Goal: Task Accomplishment & Management: Manage account settings

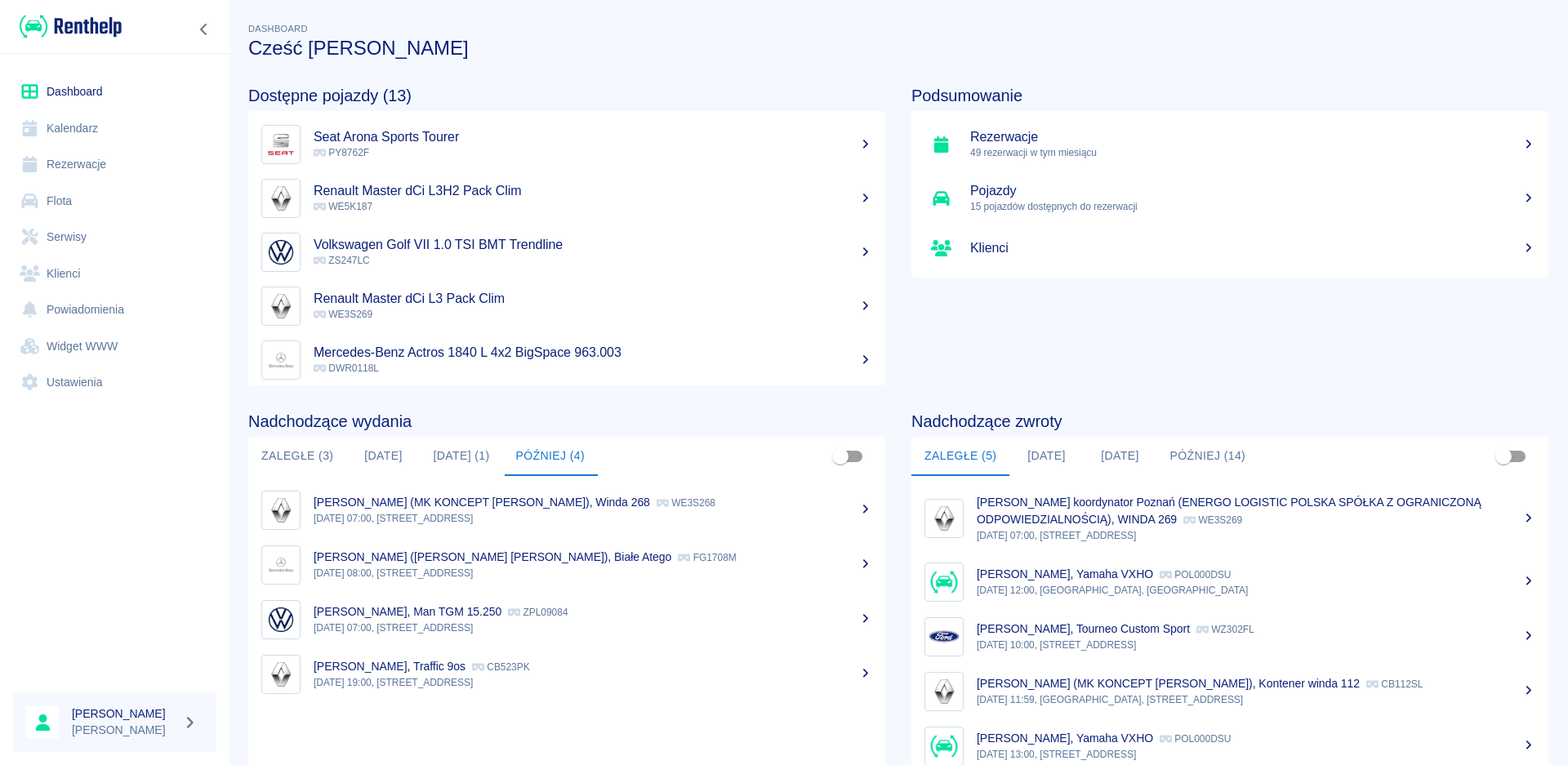
click at [374, 447] on button "[DATE]" at bounding box center [383, 456] width 73 height 39
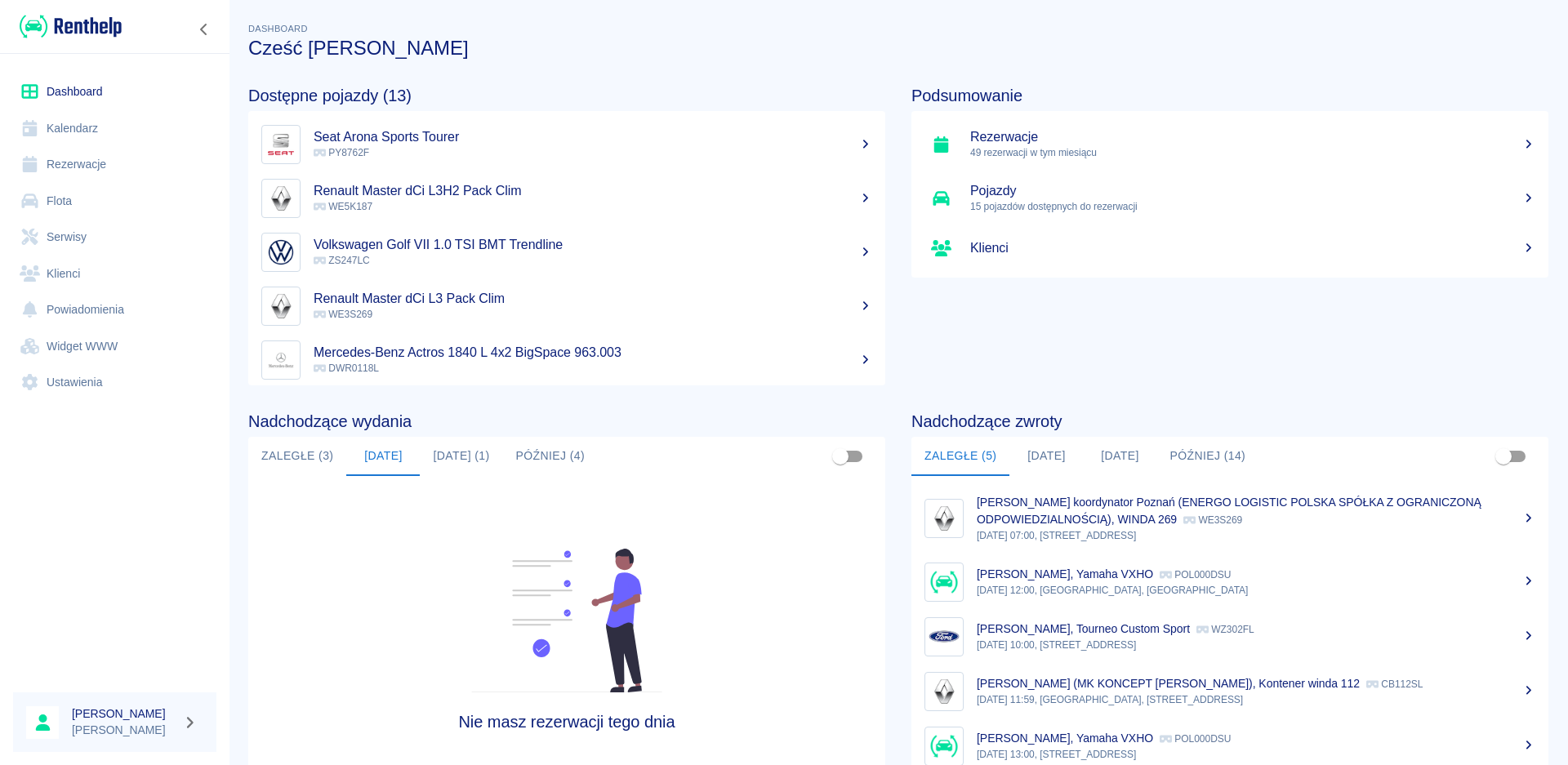
click at [294, 454] on button "Zaległe (3)" at bounding box center [297, 456] width 98 height 39
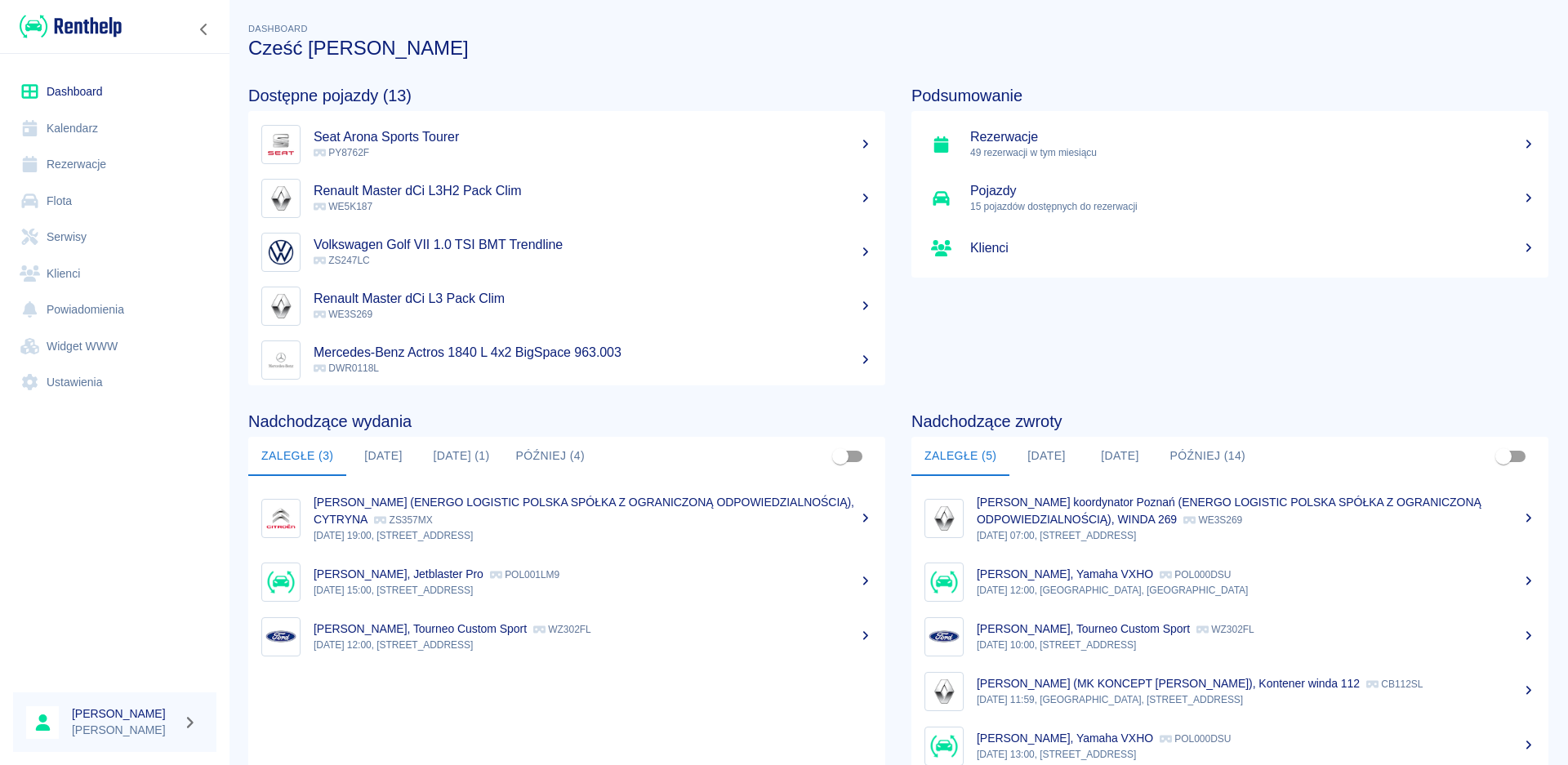
click at [454, 457] on button "[DATE] (1)" at bounding box center [461, 456] width 83 height 39
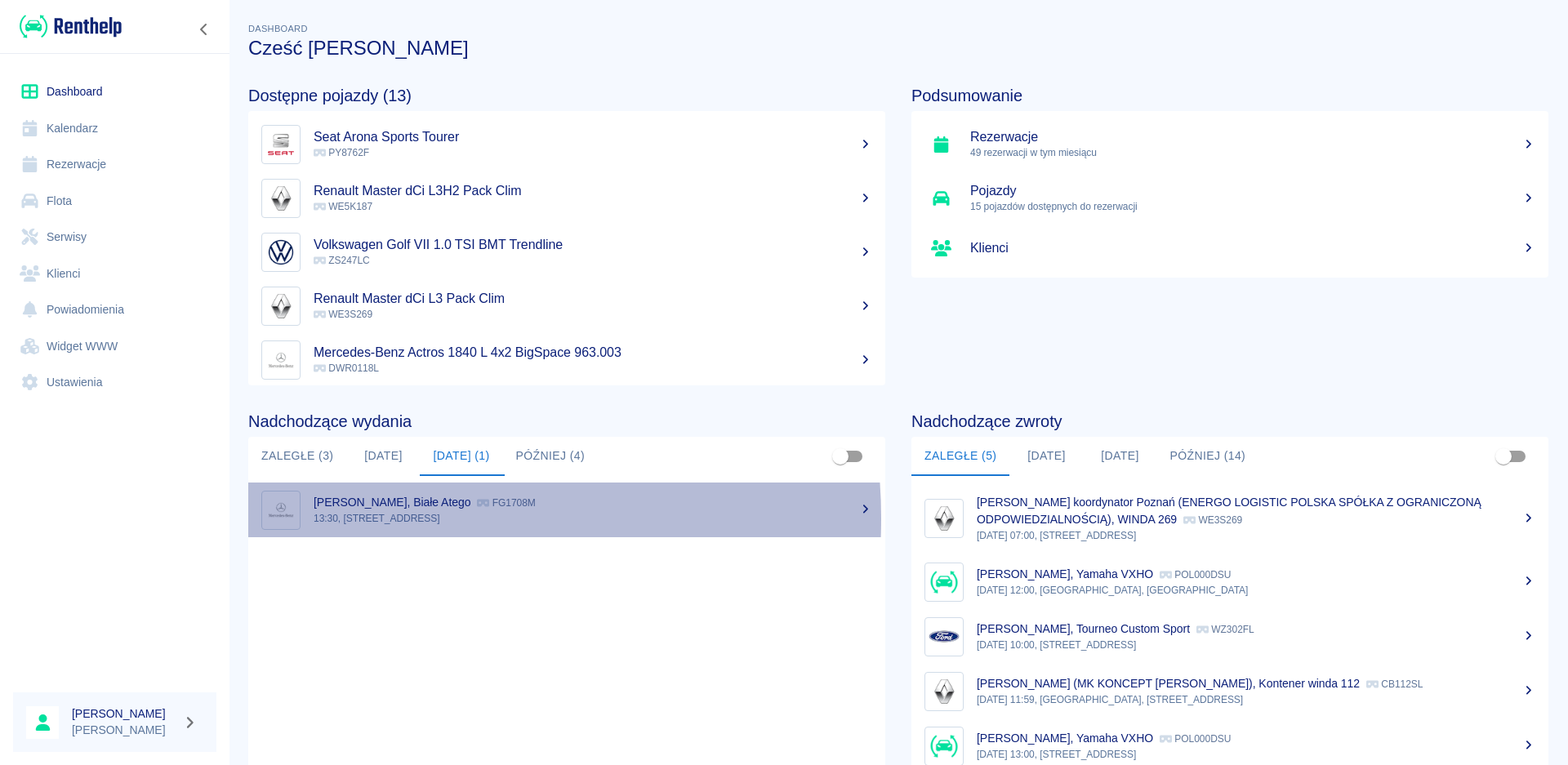
click at [380, 519] on p "13:30, [STREET_ADDRESS]" at bounding box center [593, 518] width 559 height 15
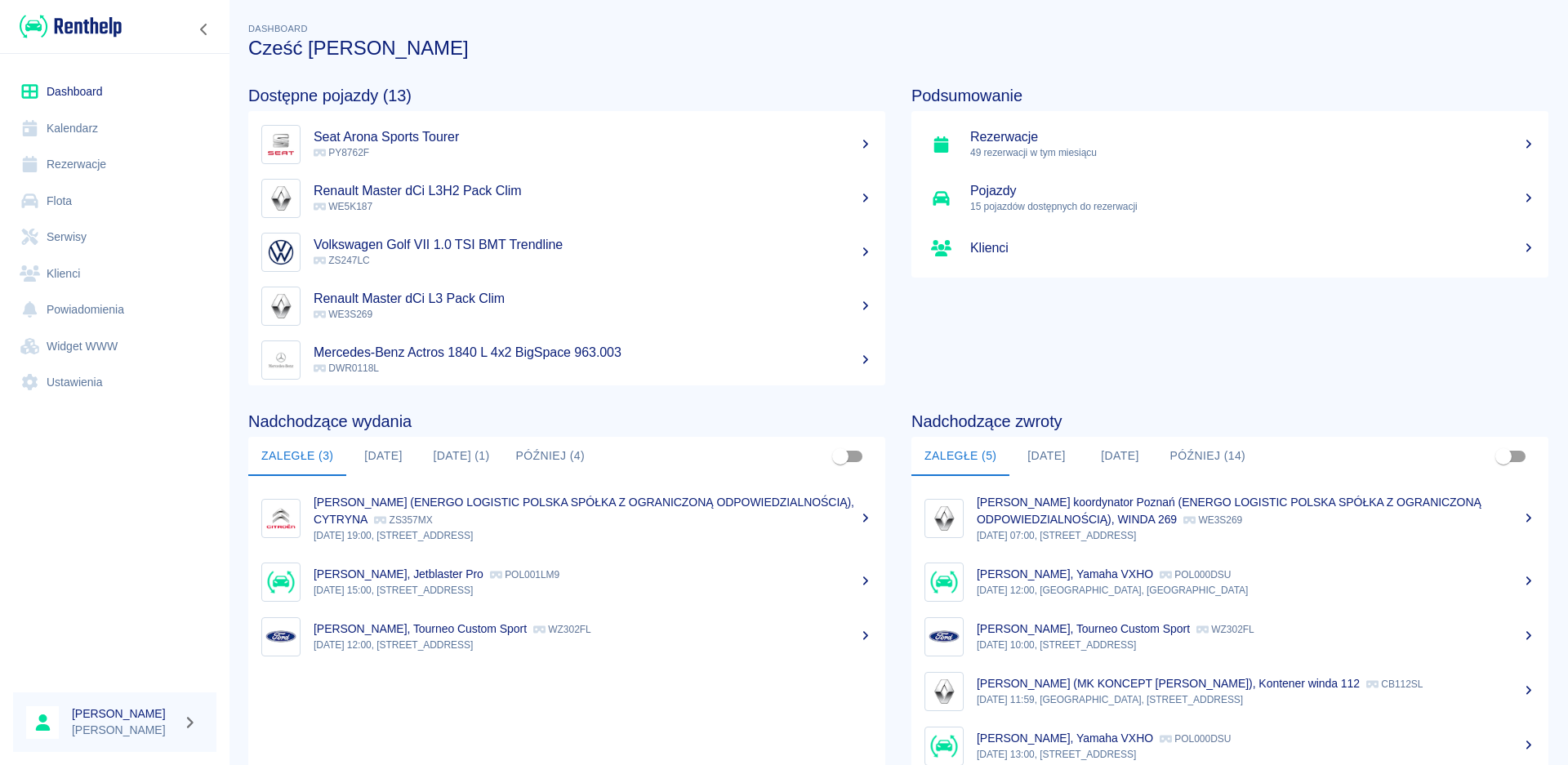
click at [468, 465] on button "[DATE] (1)" at bounding box center [461, 456] width 83 height 39
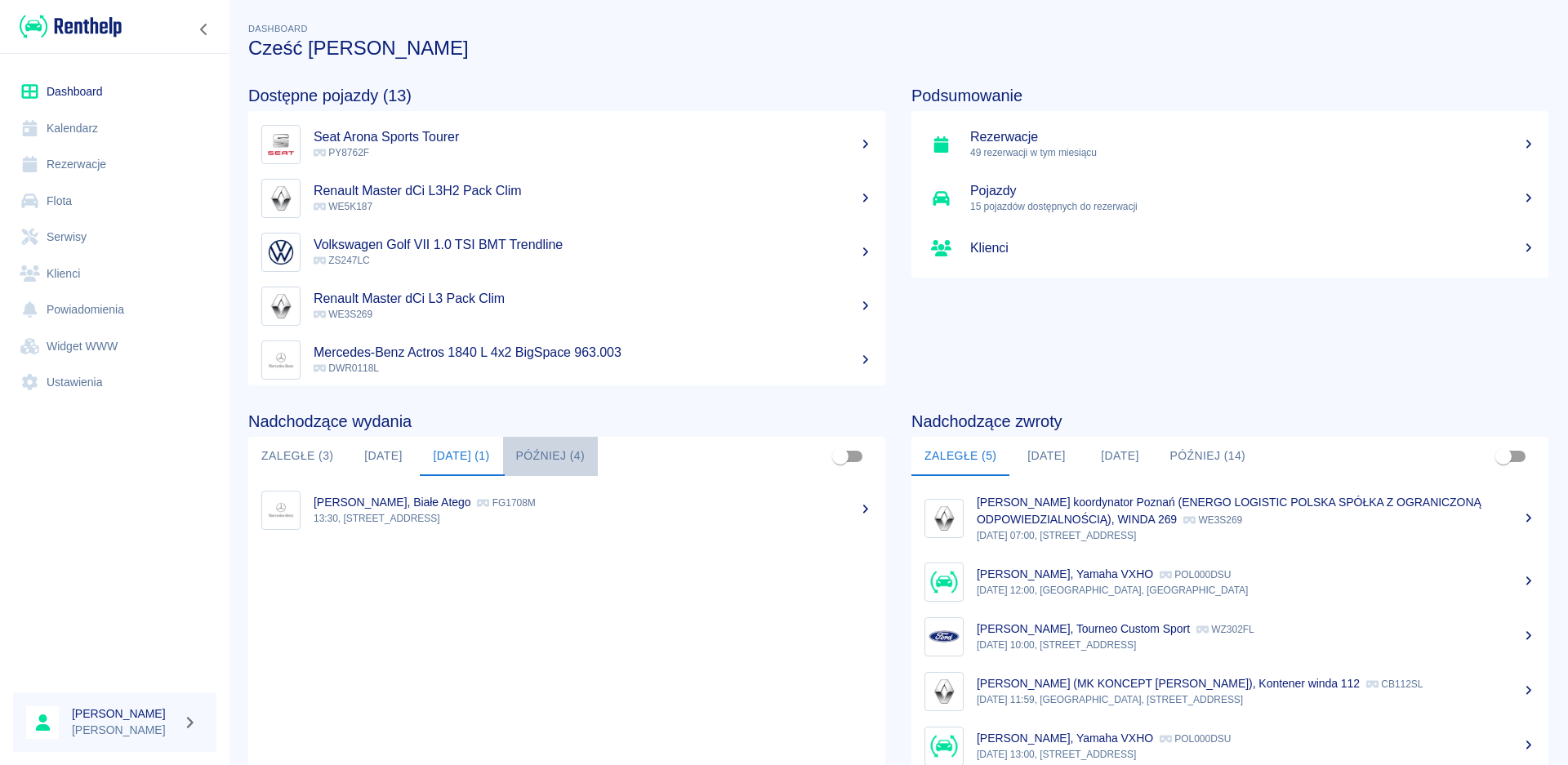
click at [535, 460] on button "Później (4)" at bounding box center [551, 456] width 96 height 39
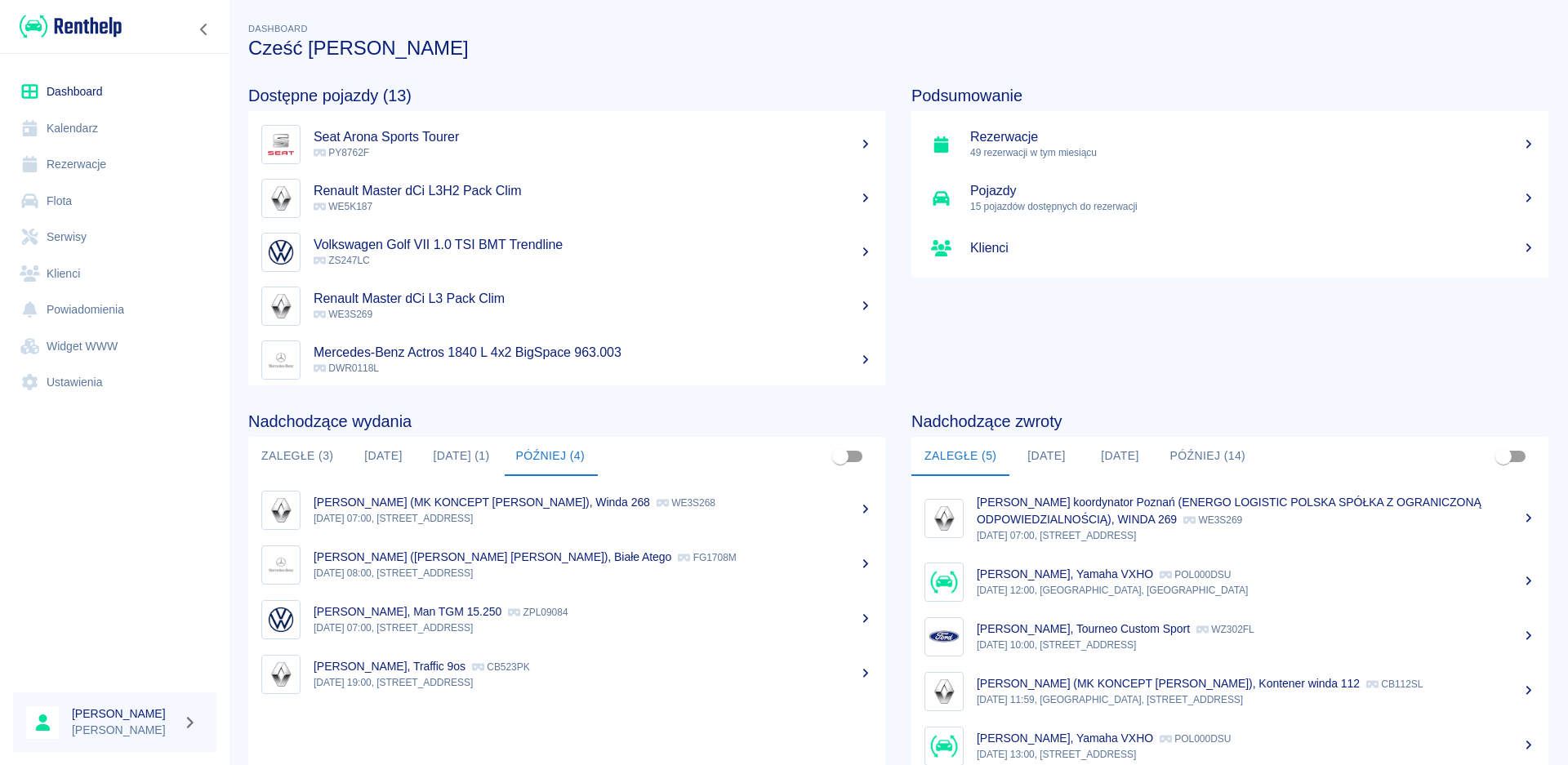
click at [479, 511] on p "[DATE] 07:00, [STREET_ADDRESS]" at bounding box center [593, 518] width 559 height 15
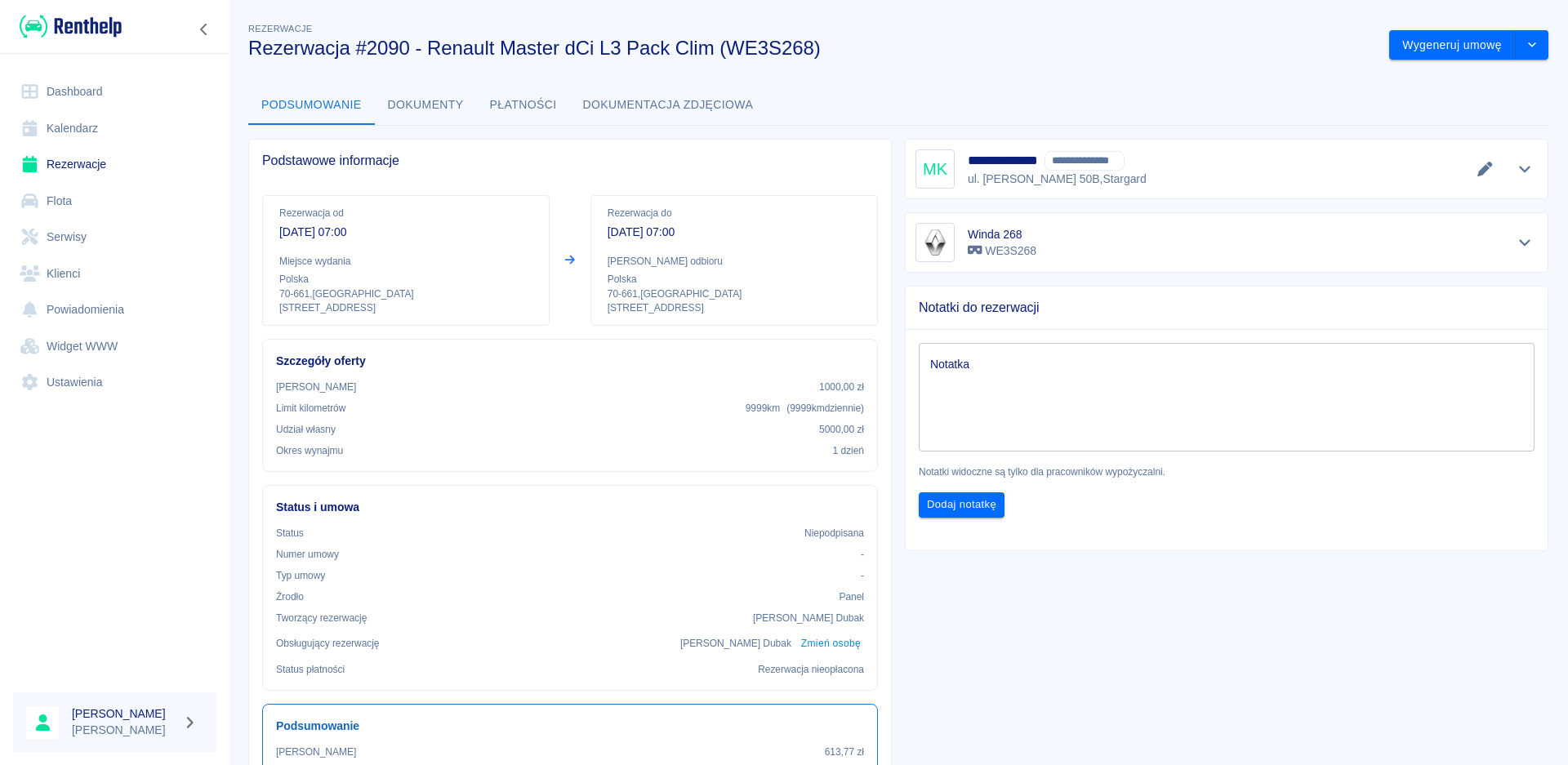
click at [81, 165] on link "Rezerwacje" at bounding box center [115, 164] width 204 height 37
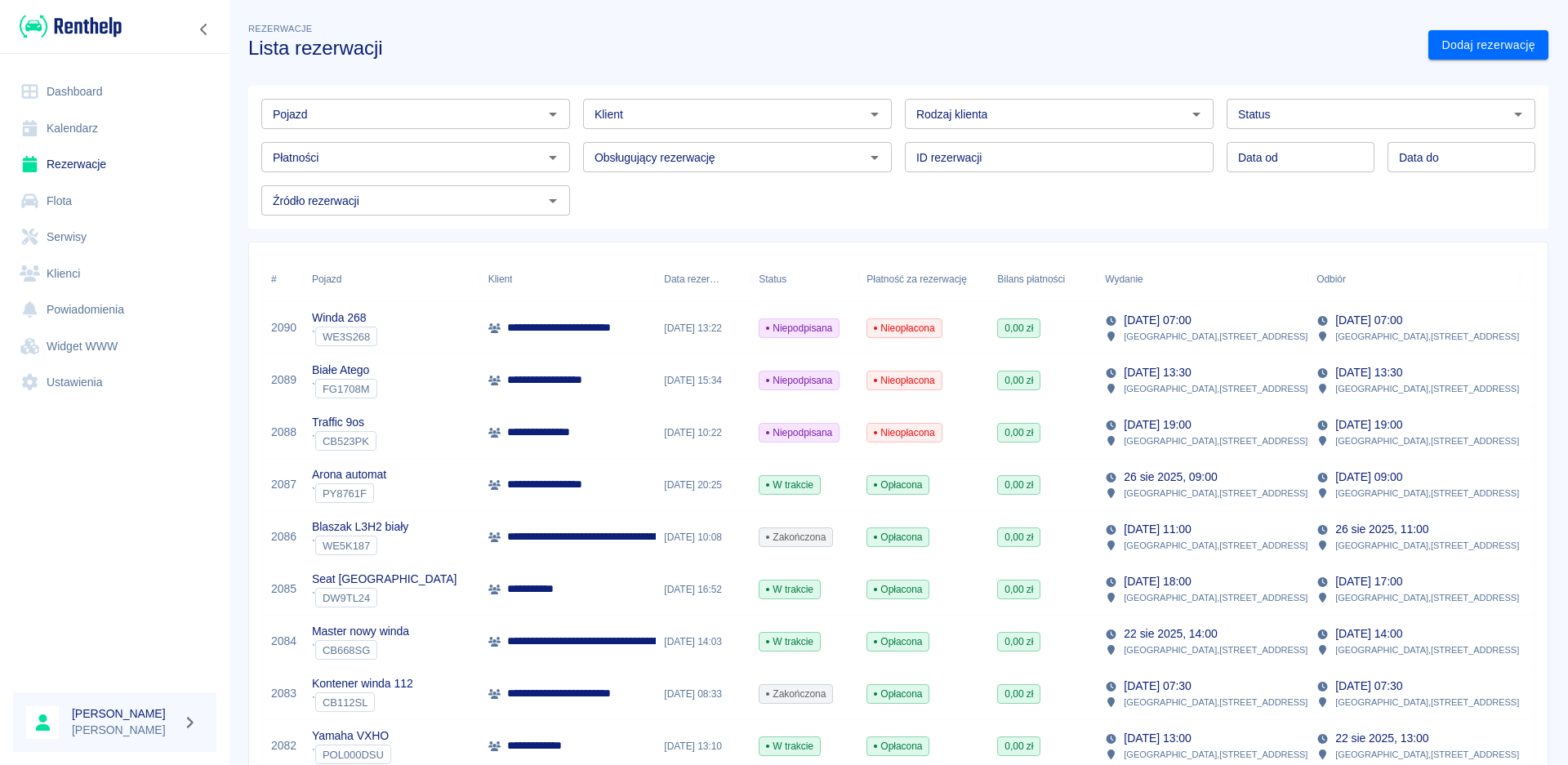
click at [695, 100] on div "Klient" at bounding box center [737, 114] width 309 height 30
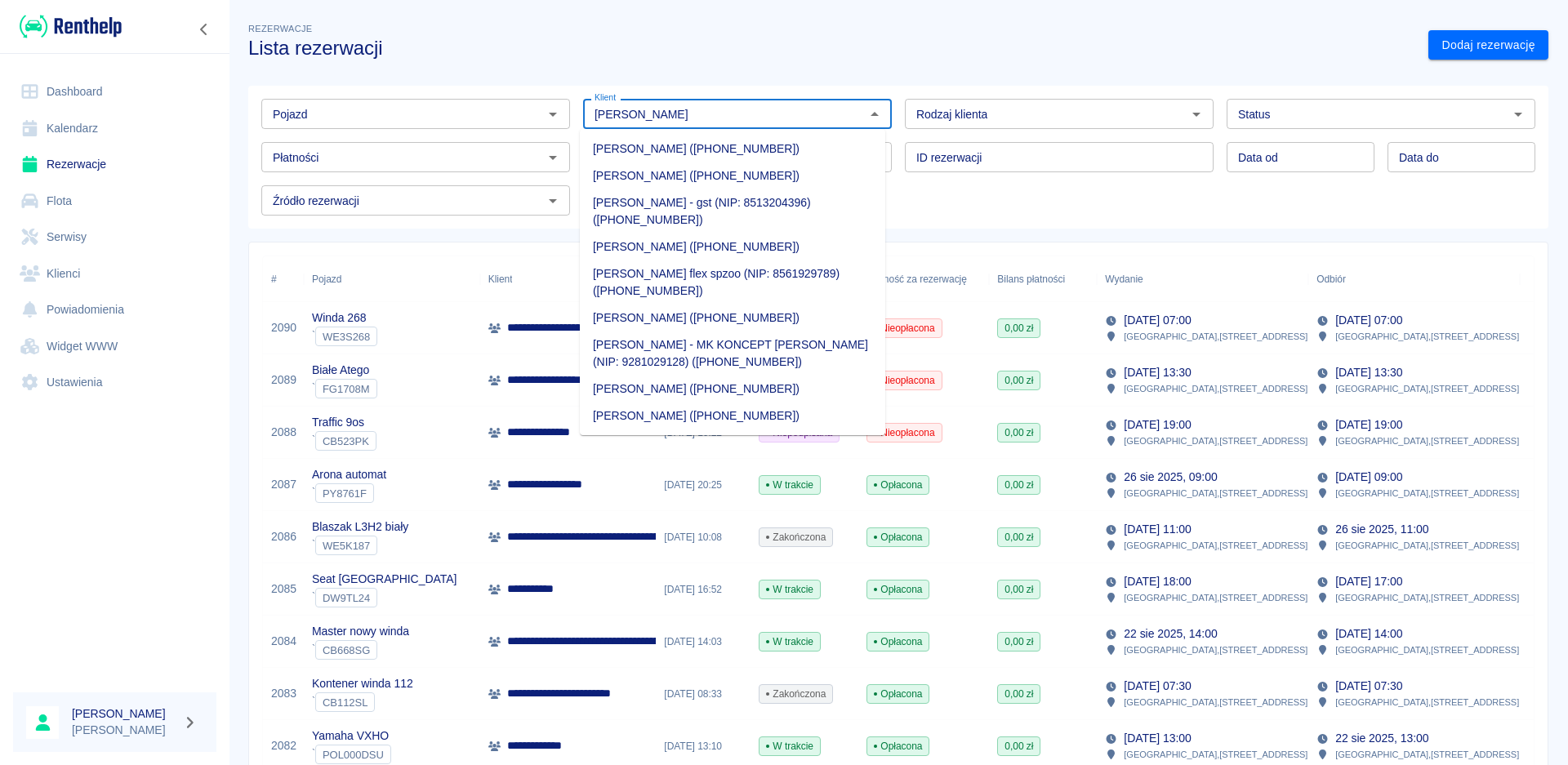
click at [682, 352] on li "[PERSON_NAME] - MK KONCEPT [PERSON_NAME] (NIP: 9281029128) ([PHONE_NUMBER])" at bounding box center [732, 353] width 306 height 44
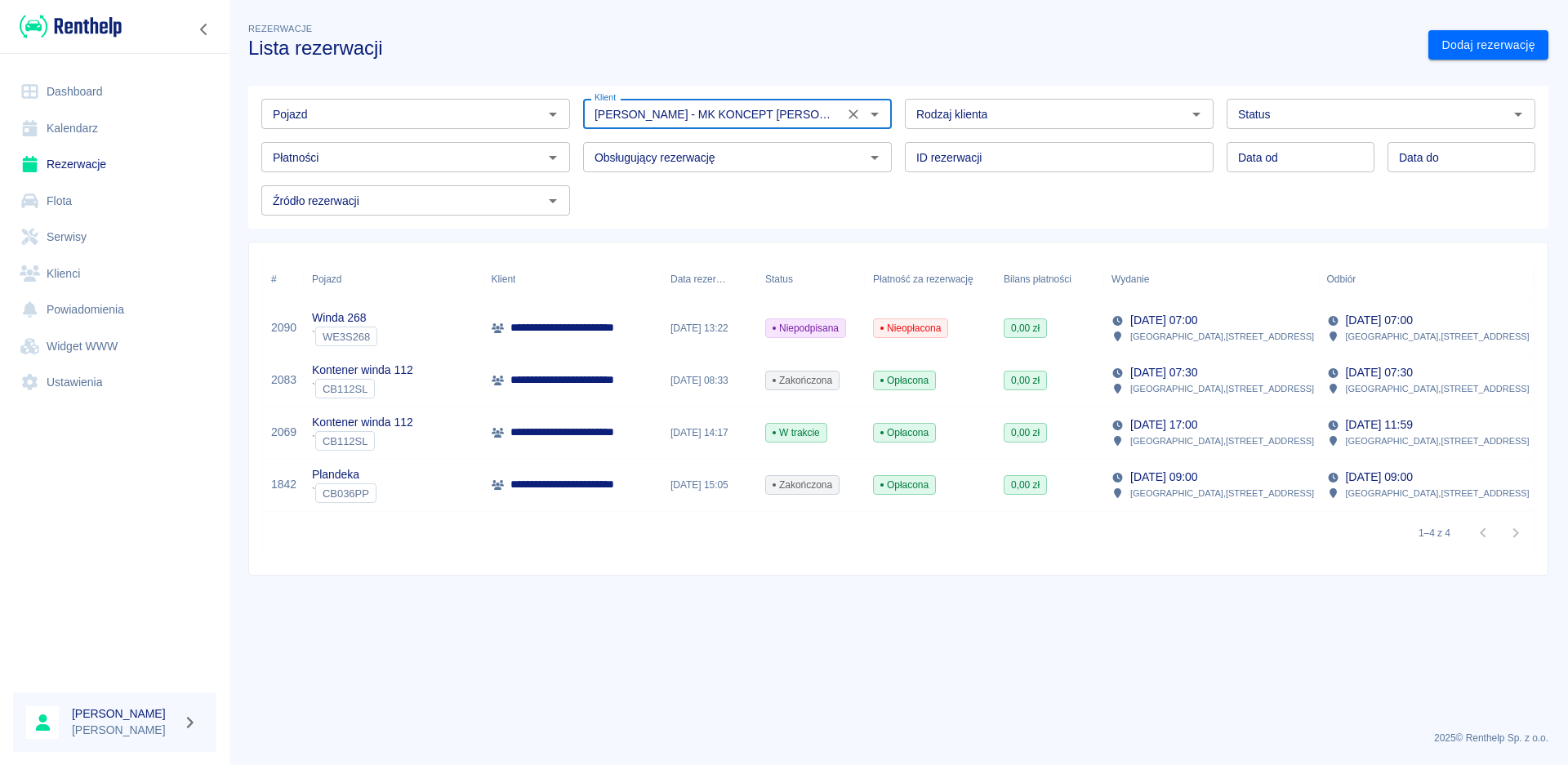
type input "[PERSON_NAME] - MK KONCEPT [PERSON_NAME] (NIP: 9281029128) ([PHONE_NUMBER])"
click at [642, 389] on p "**********" at bounding box center [599, 380] width 178 height 17
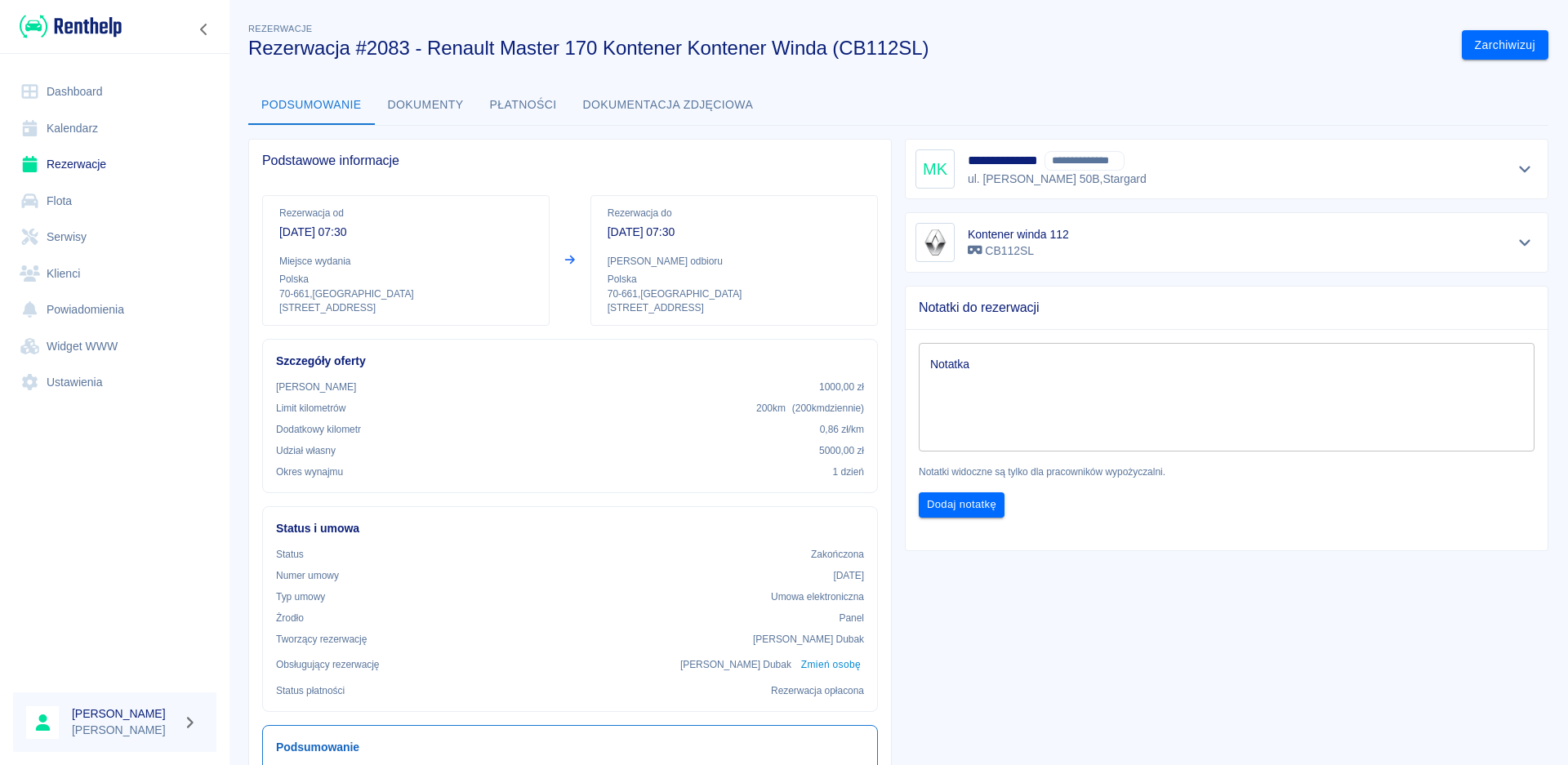
click at [516, 91] on button "Płatności" at bounding box center [523, 105] width 93 height 39
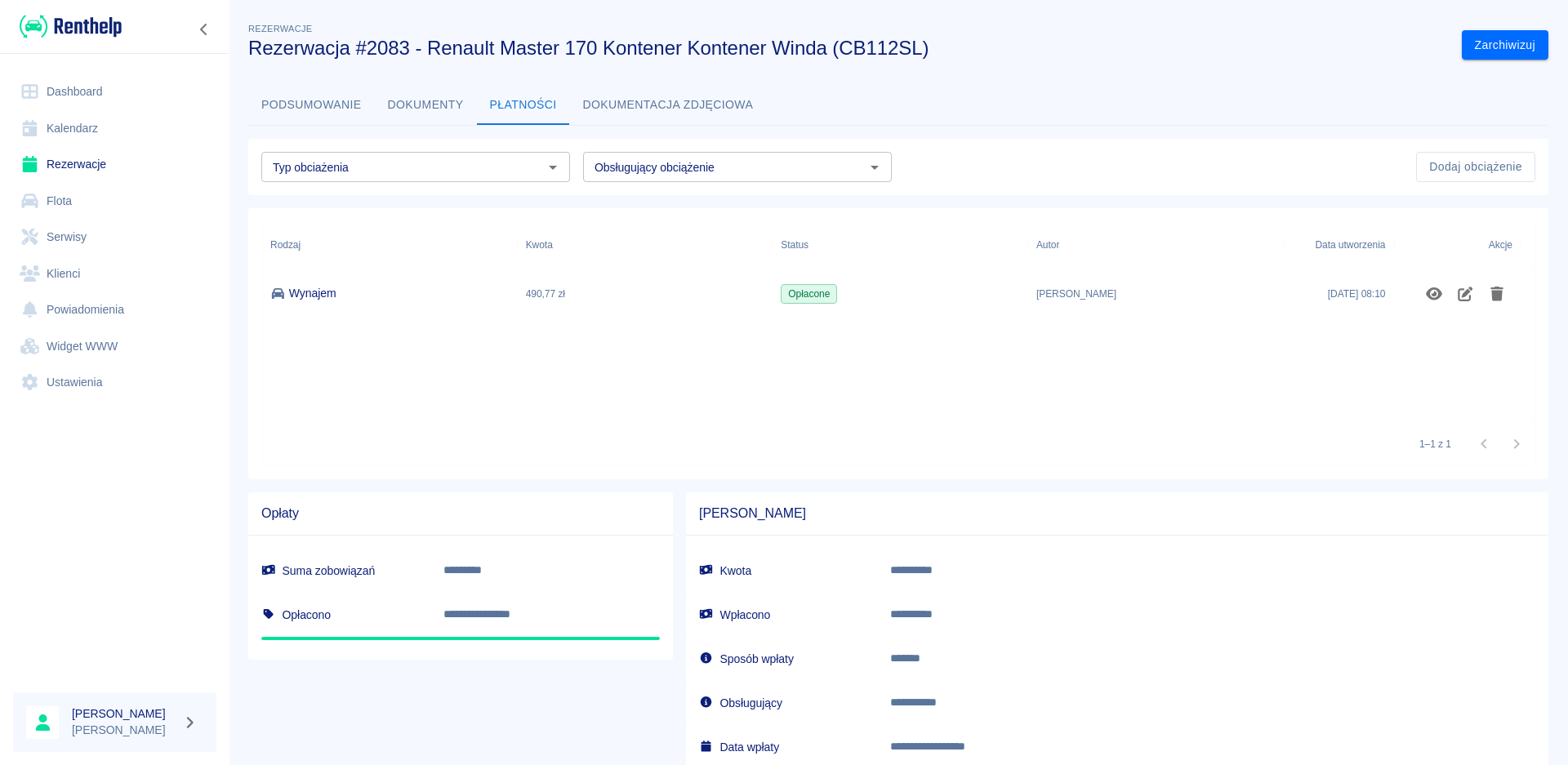
click at [68, 91] on link "Dashboard" at bounding box center [115, 91] width 204 height 37
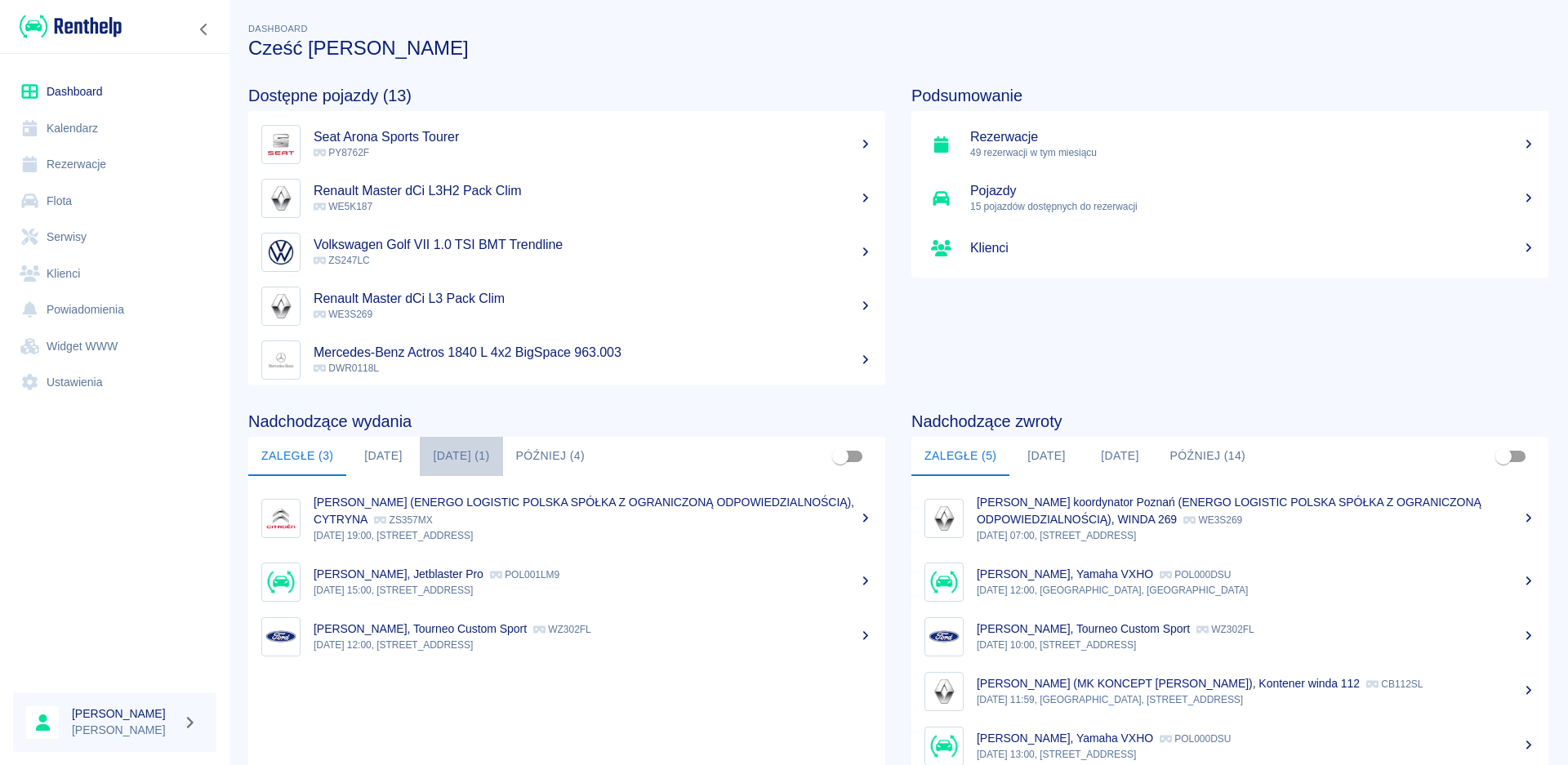
click at [475, 461] on button "[DATE] (1)" at bounding box center [461, 456] width 83 height 39
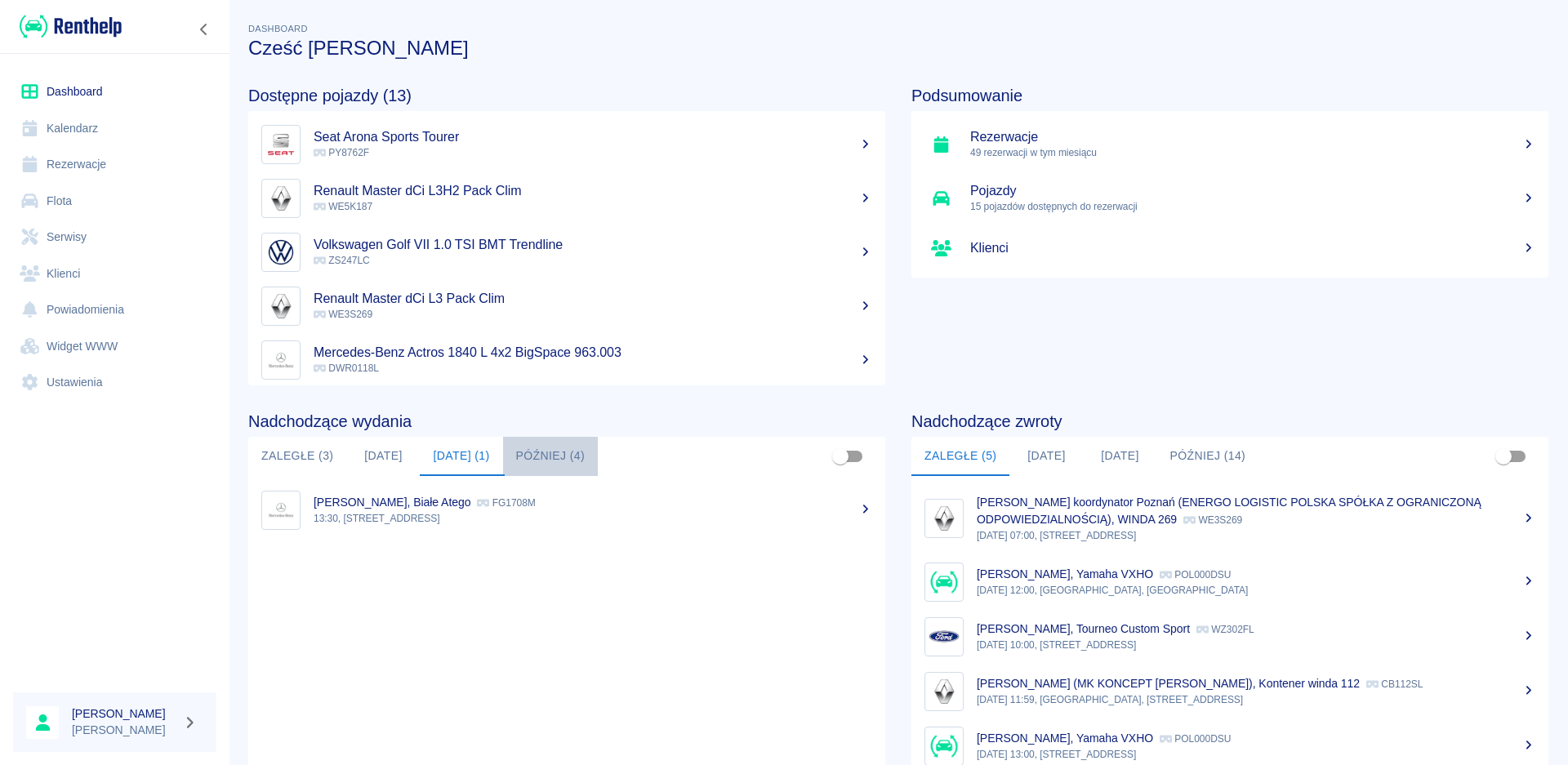
click at [548, 454] on button "Później (4)" at bounding box center [551, 456] width 96 height 39
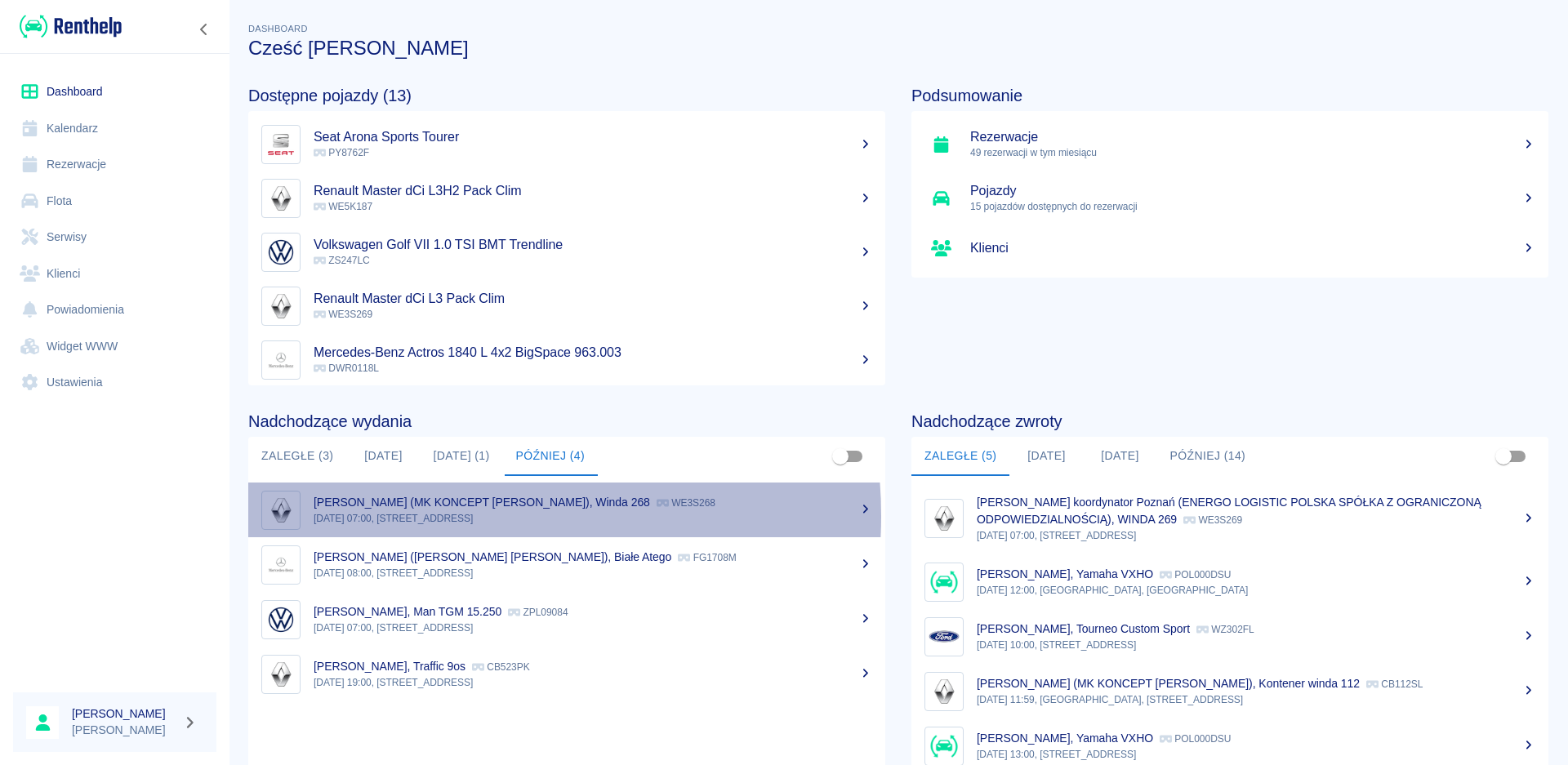
click at [439, 516] on p "[DATE] 07:00, [STREET_ADDRESS]" at bounding box center [593, 518] width 559 height 15
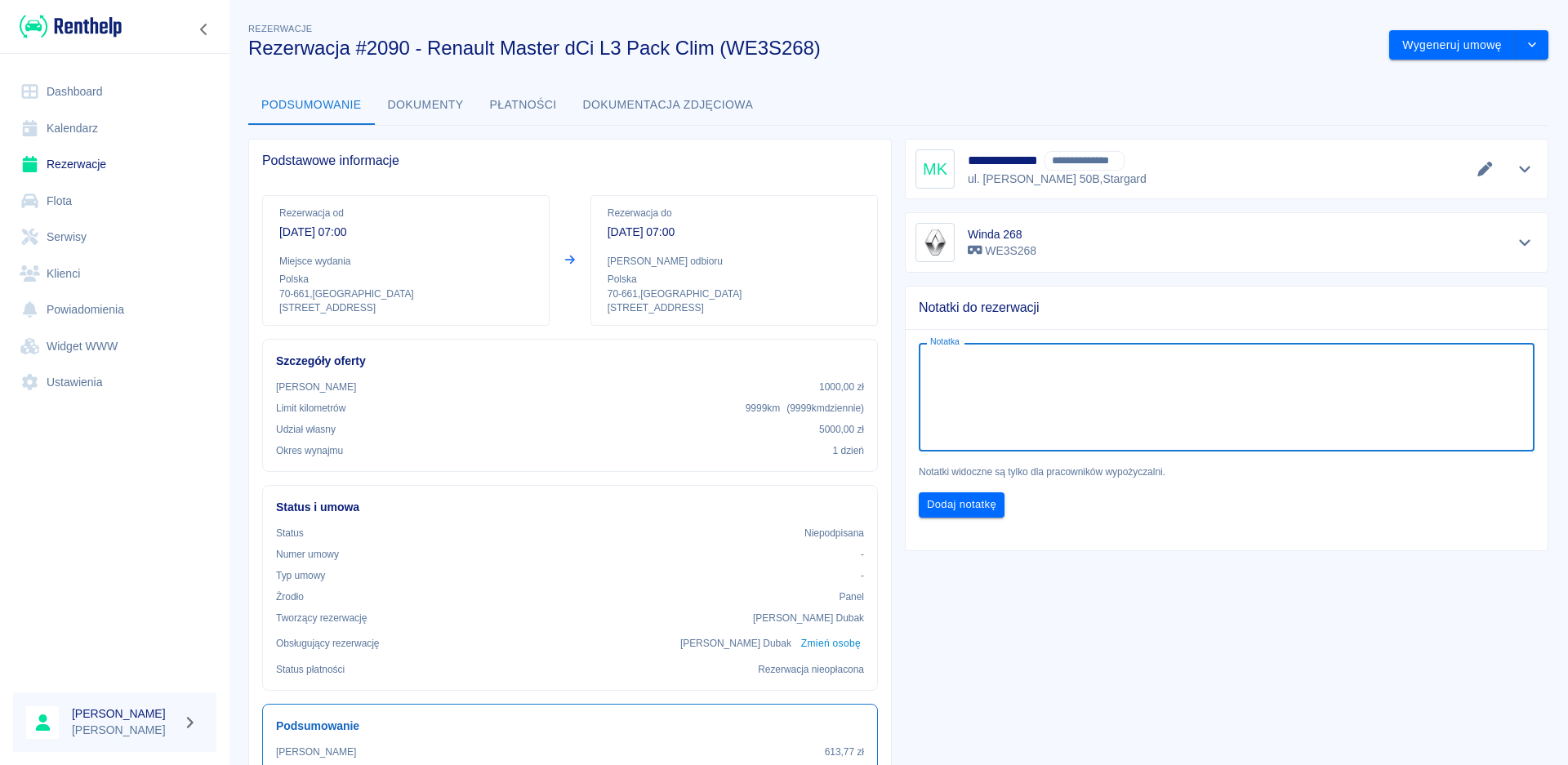
click at [979, 396] on textarea "Notatka" at bounding box center [1227, 398] width 593 height 82
type textarea "d"
type textarea "Depozyt przechodzi z 2083"
click at [971, 508] on button "Dodaj notatkę" at bounding box center [962, 505] width 86 height 25
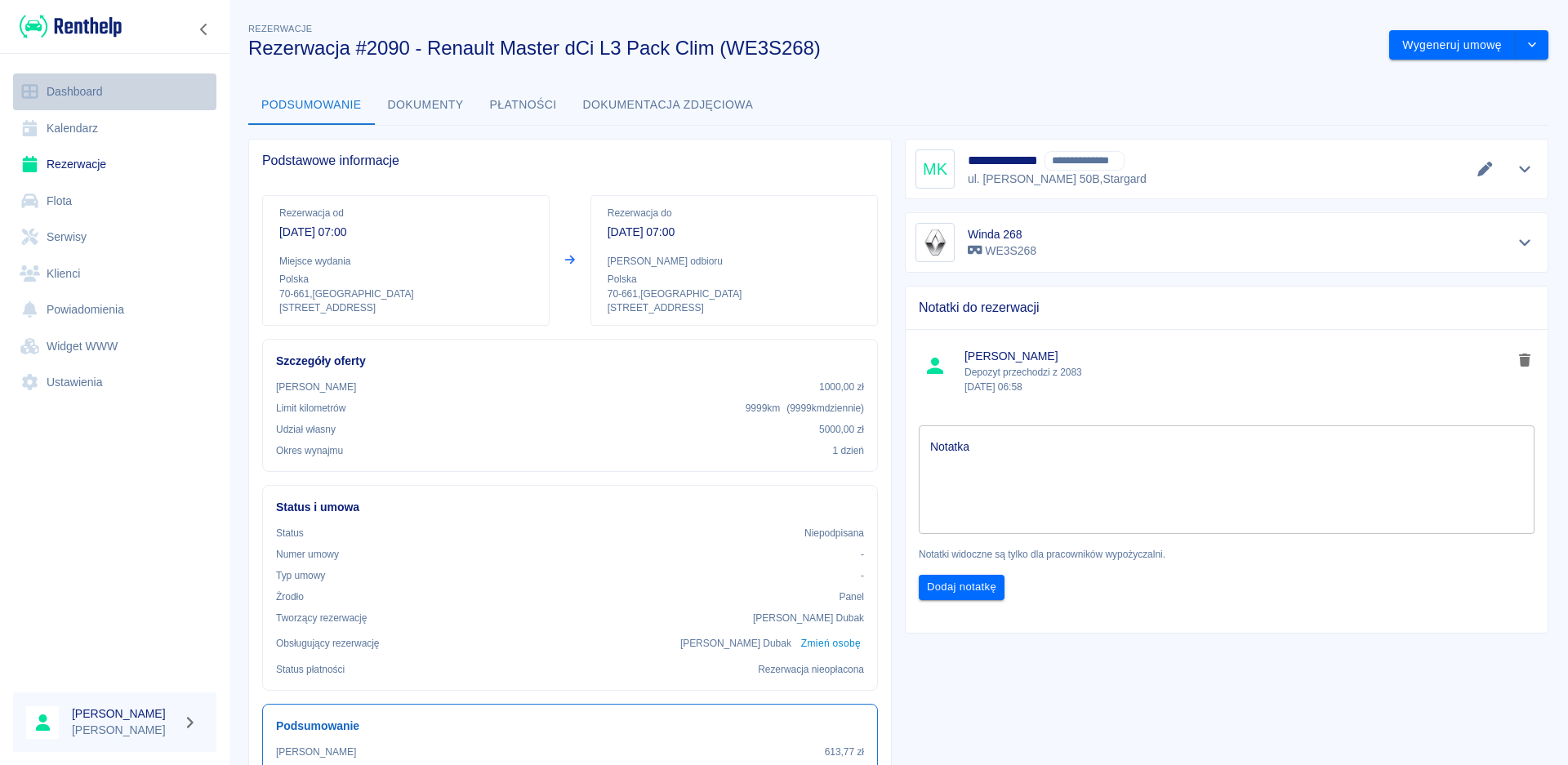
click at [81, 80] on link "Dashboard" at bounding box center [115, 91] width 204 height 37
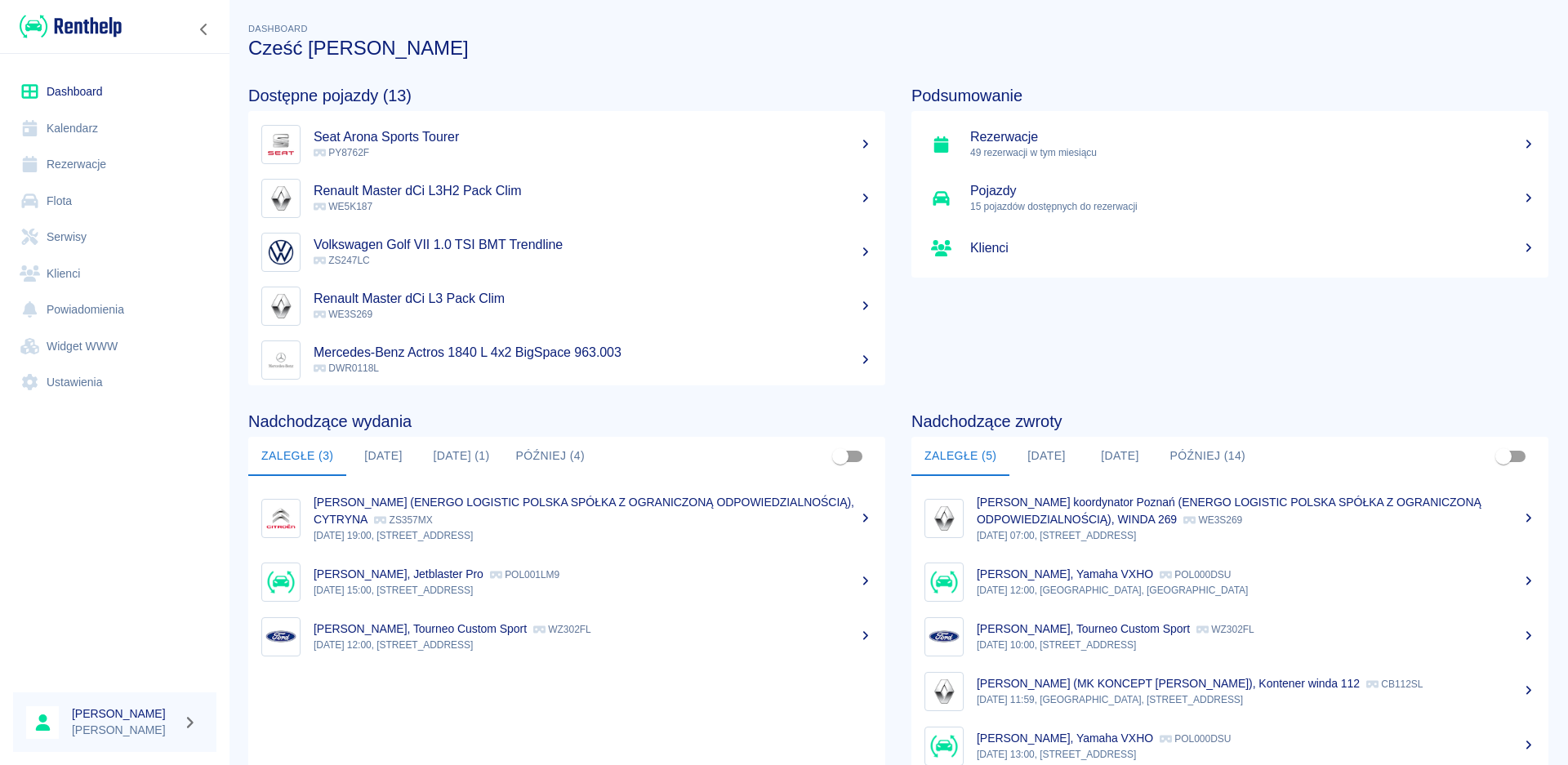
click at [441, 456] on button "[DATE] (1)" at bounding box center [461, 456] width 83 height 39
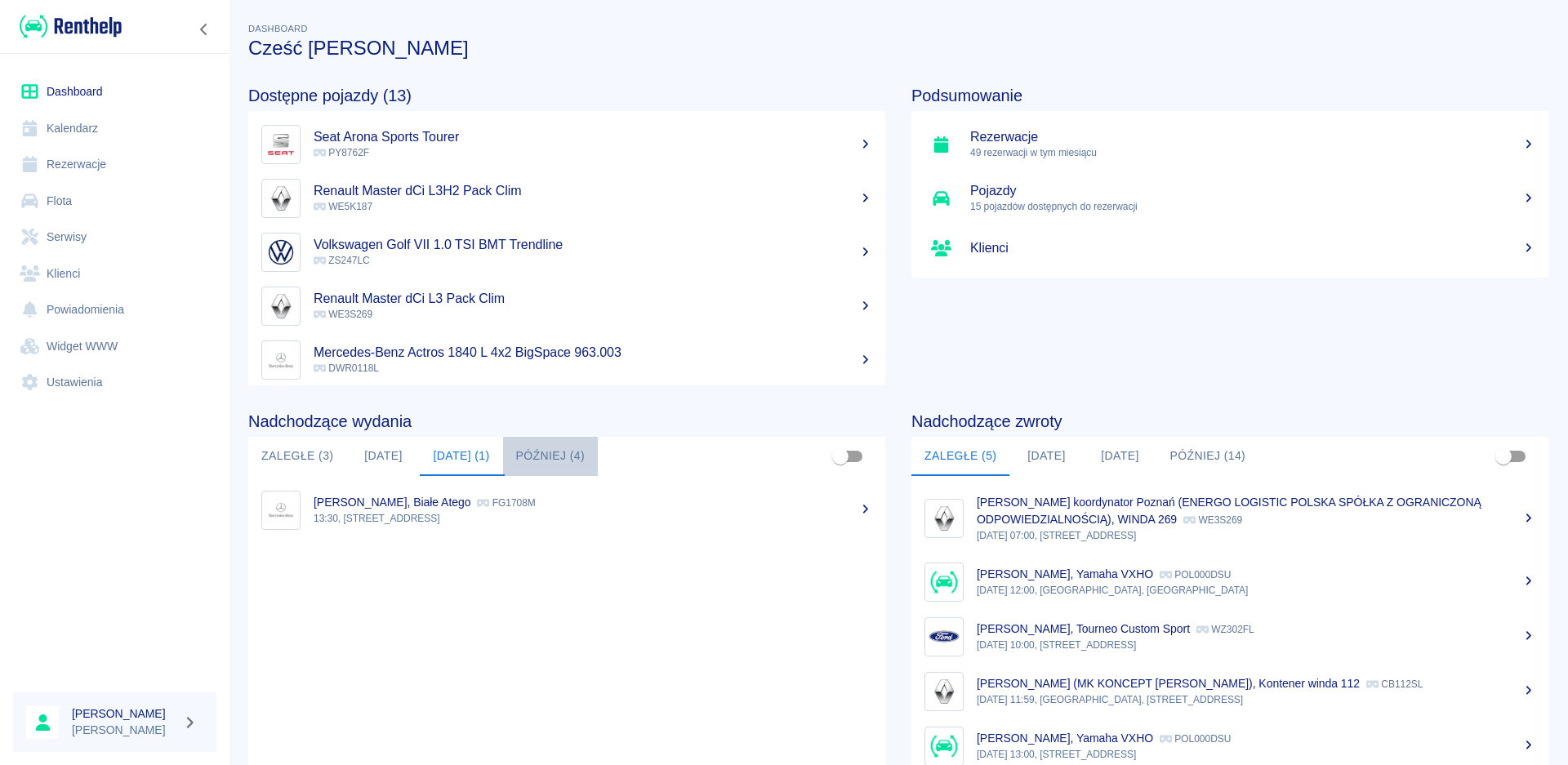
click at [528, 453] on button "Później (4)" at bounding box center [551, 456] width 96 height 39
